Goal: Transaction & Acquisition: Purchase product/service

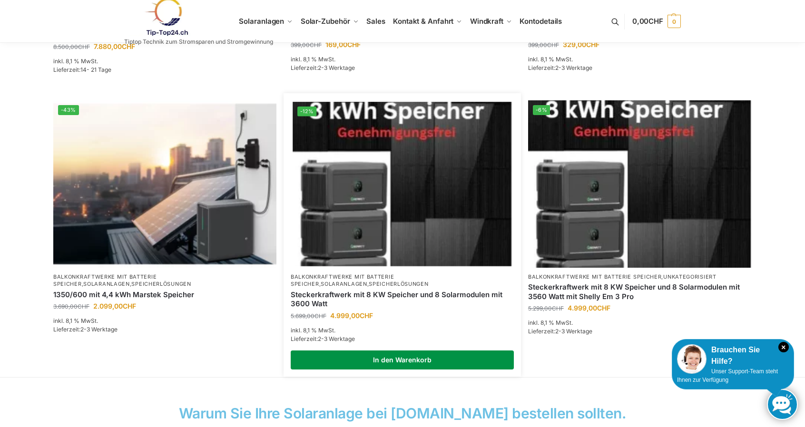
scroll to position [618, 0]
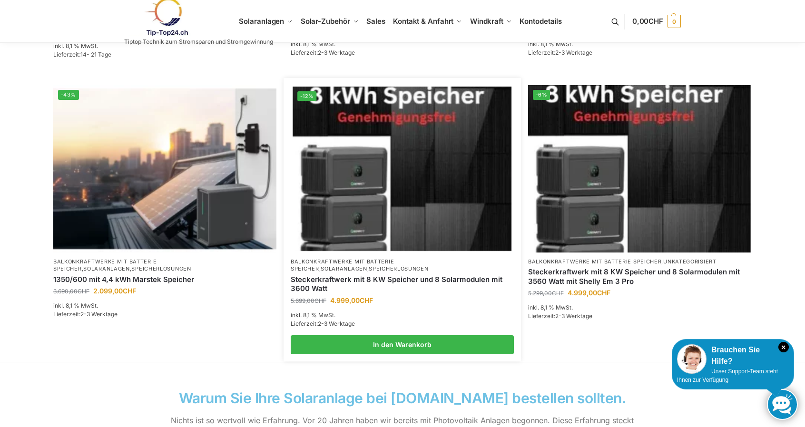
click at [447, 145] on img at bounding box center [402, 169] width 219 height 164
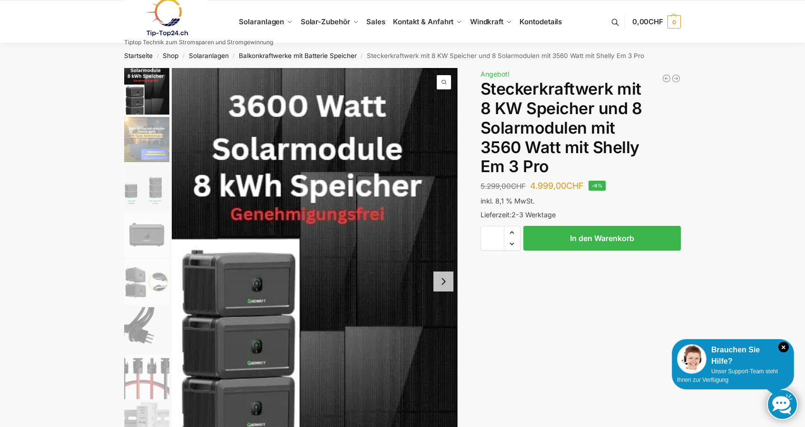
click at [146, 193] on img "3 / 9" at bounding box center [146, 187] width 45 height 45
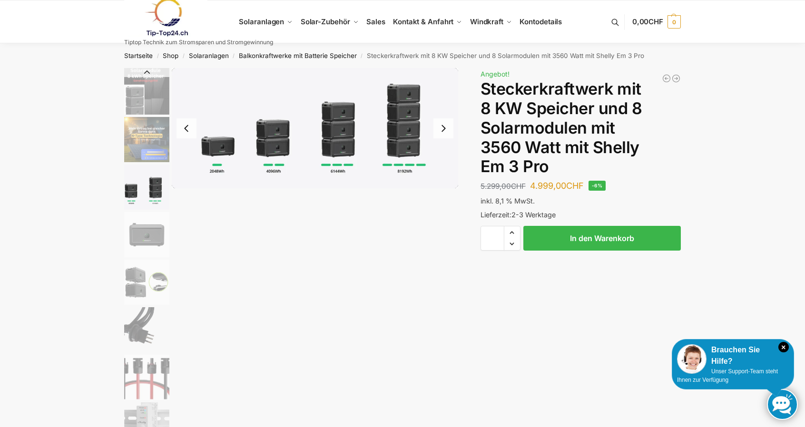
click at [145, 235] on img "4 / 9" at bounding box center [146, 234] width 45 height 45
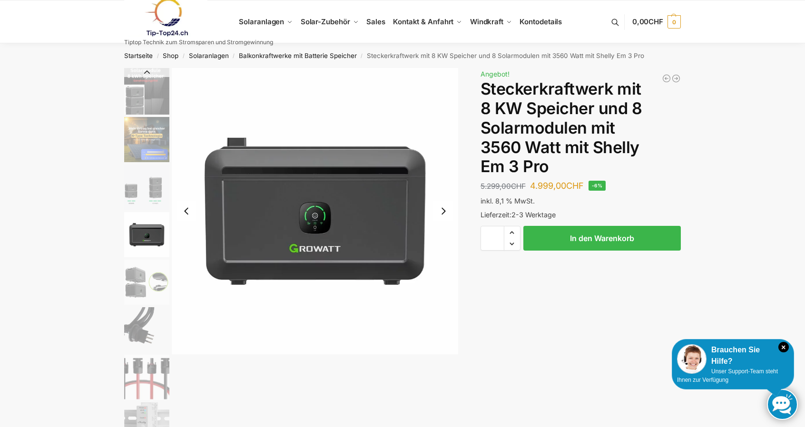
click at [146, 286] on img "5 / 9" at bounding box center [146, 282] width 45 height 45
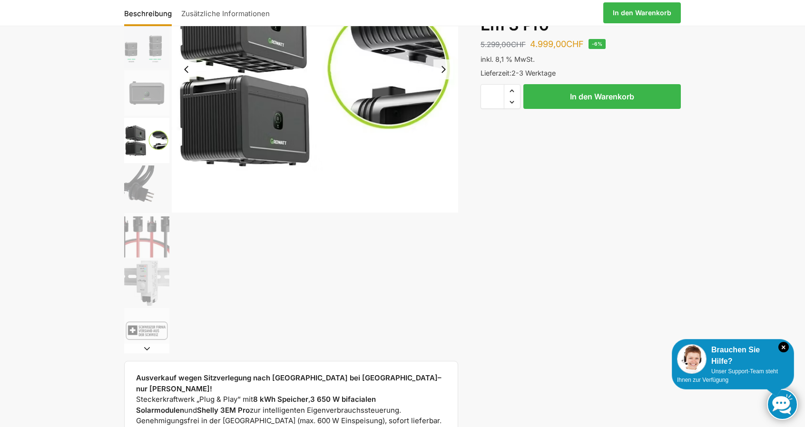
scroll to position [143, 0]
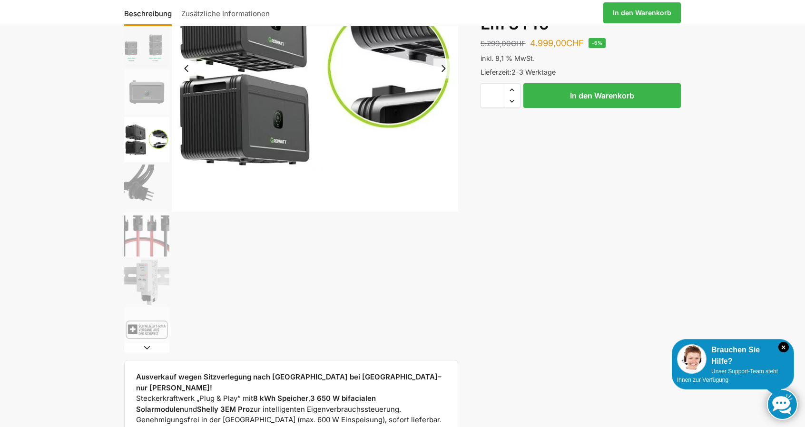
click at [137, 177] on img "6 / 9" at bounding box center [146, 187] width 45 height 45
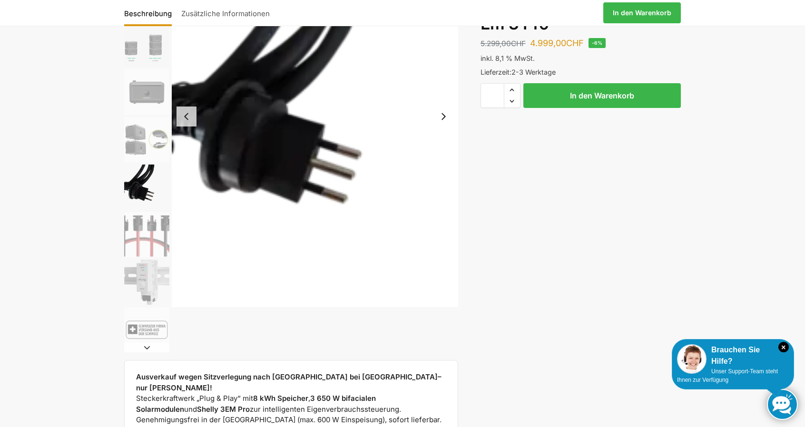
click at [139, 229] on img "7 / 9" at bounding box center [146, 234] width 45 height 45
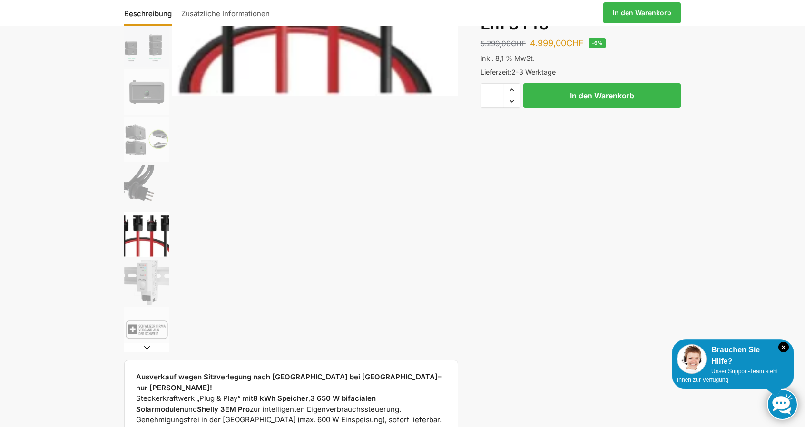
click at [141, 175] on img "6 / 9" at bounding box center [146, 187] width 45 height 45
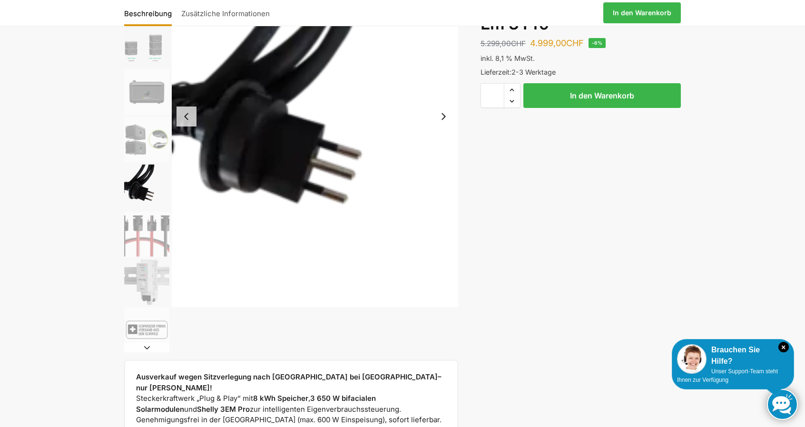
click at [141, 226] on img "7 / 9" at bounding box center [146, 234] width 45 height 45
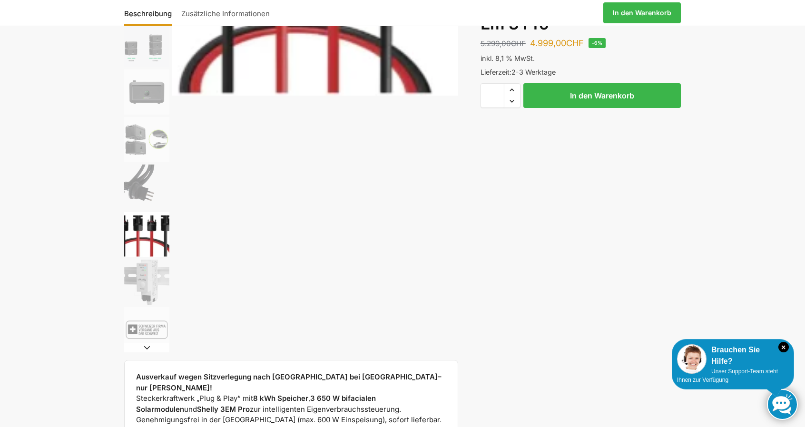
click at [143, 273] on img "8 / 9" at bounding box center [146, 282] width 45 height 45
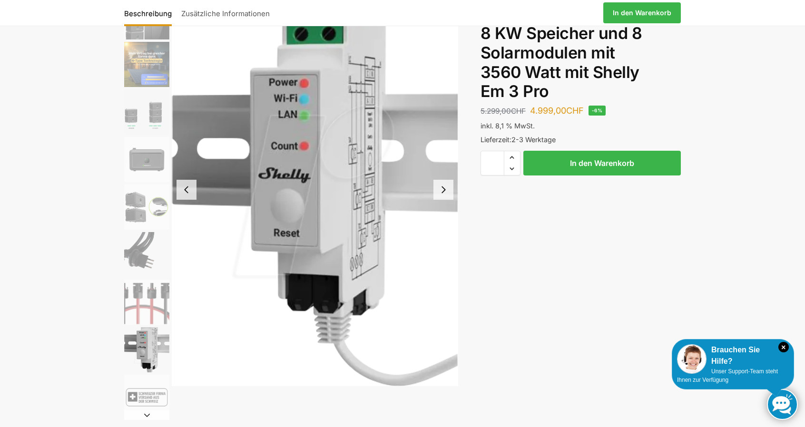
scroll to position [95, 0]
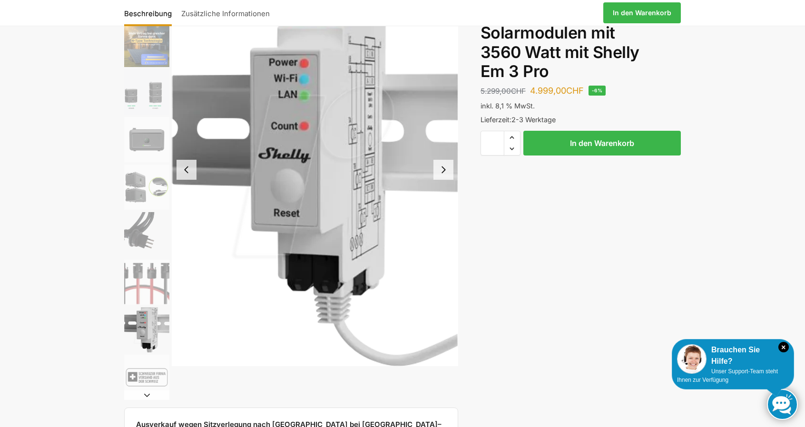
click at [148, 328] on img "8 / 9" at bounding box center [146, 329] width 45 height 45
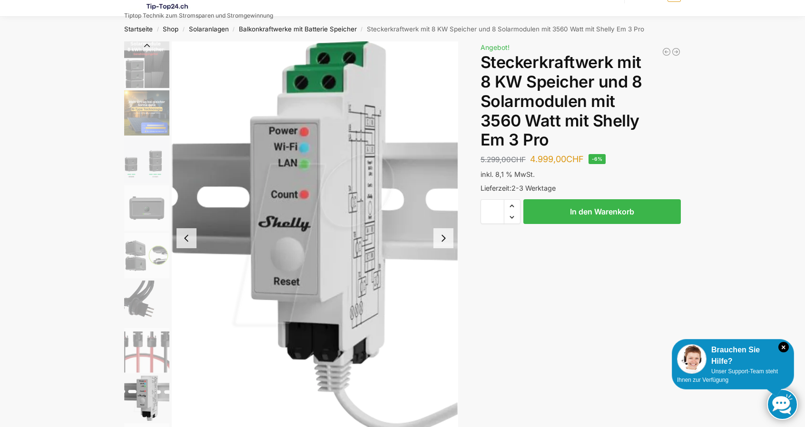
scroll to position [0, 0]
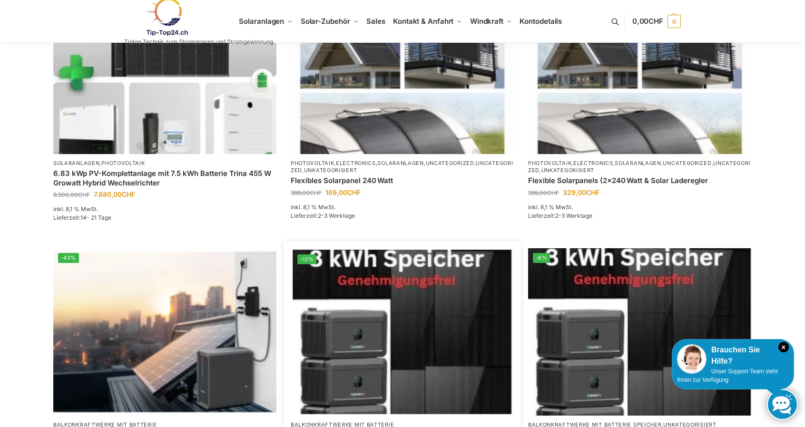
scroll to position [571, 0]
